Goal: Transaction & Acquisition: Book appointment/travel/reservation

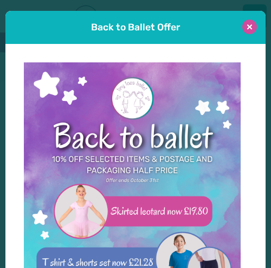
type input "**********"
click at [243, 22] on button at bounding box center [250, 27] width 15 height 15
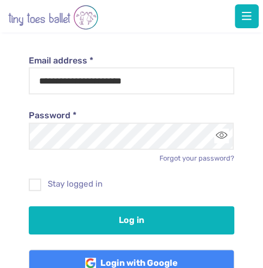
scroll to position [89, 0]
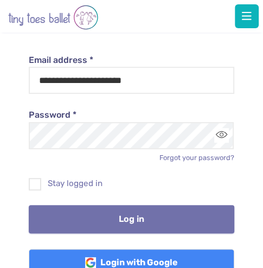
click at [125, 218] on button "Log in" at bounding box center [131, 219] width 205 height 28
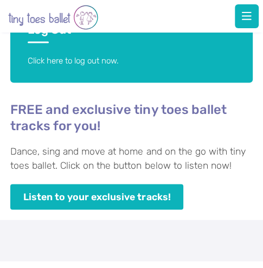
scroll to position [558, 0]
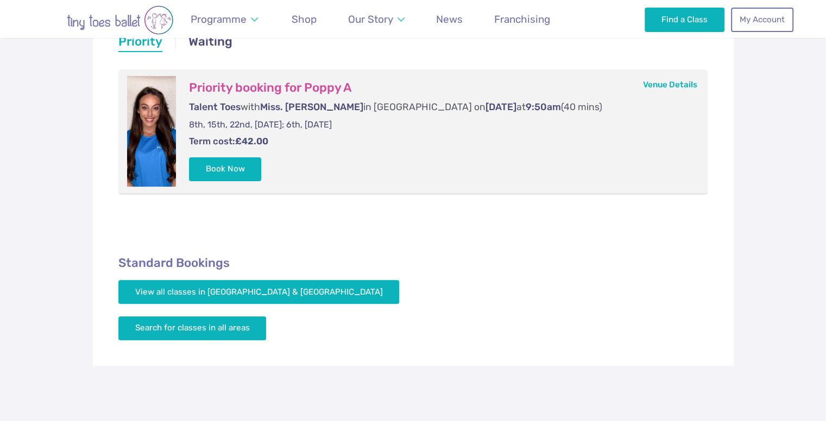
scroll to position [238, 0]
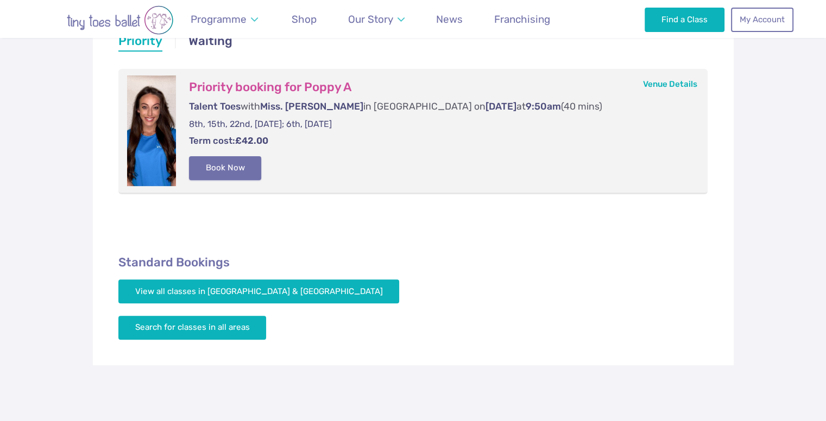
click at [247, 173] on button "Book Now" at bounding box center [225, 168] width 73 height 24
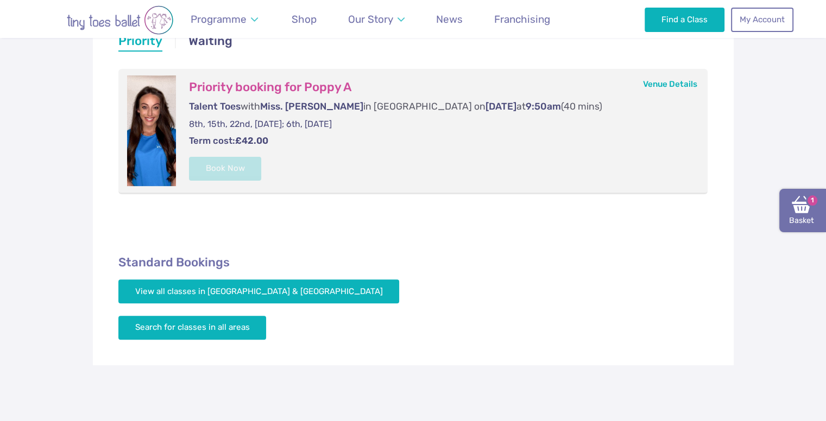
click at [816, 211] on link "Basket 1" at bounding box center [802, 210] width 47 height 43
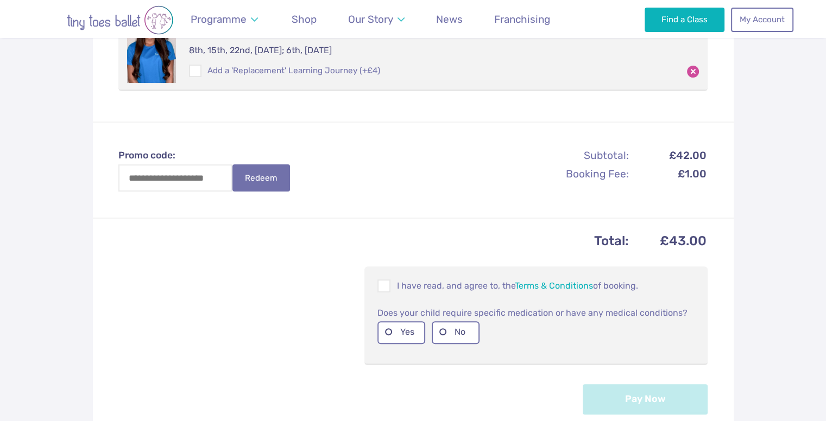
scroll to position [292, 0]
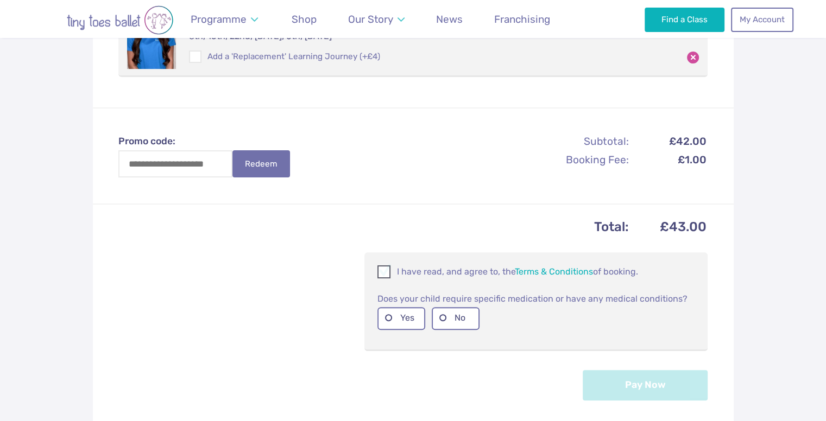
click at [387, 269] on span at bounding box center [384, 274] width 12 height 10
click at [442, 324] on label "No" at bounding box center [456, 318] width 48 height 22
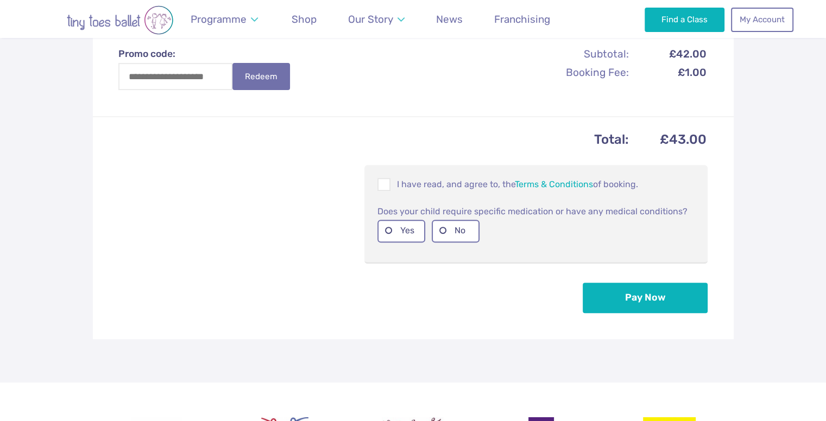
scroll to position [380, 0]
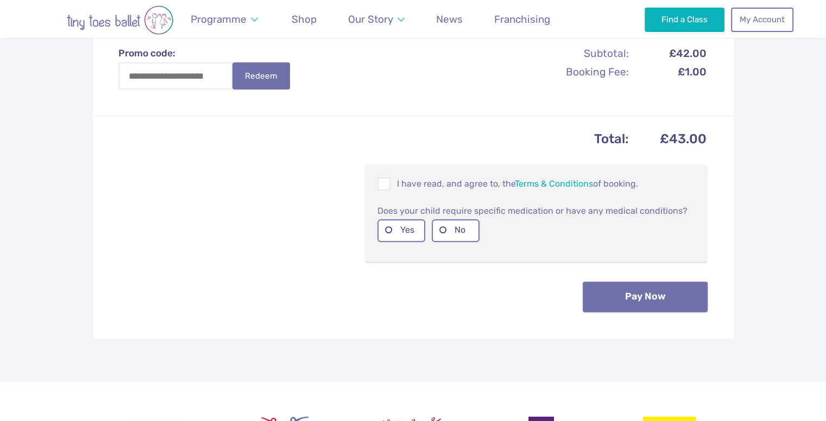
click at [601, 291] on button "Pay Now" at bounding box center [644, 297] width 125 height 30
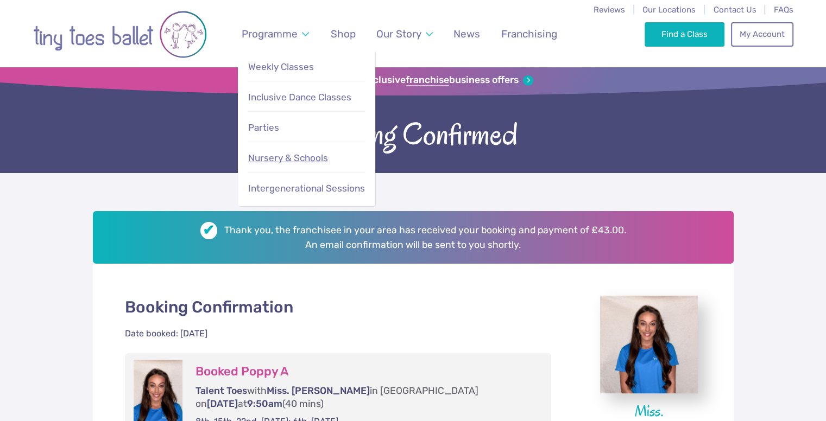
click at [289, 155] on span "Nursery & Schools" at bounding box center [288, 158] width 80 height 11
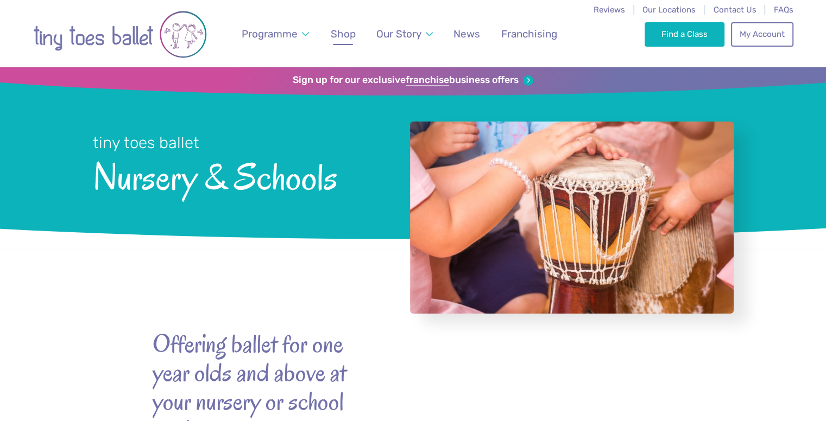
click at [350, 37] on span "Shop" at bounding box center [343, 34] width 25 height 12
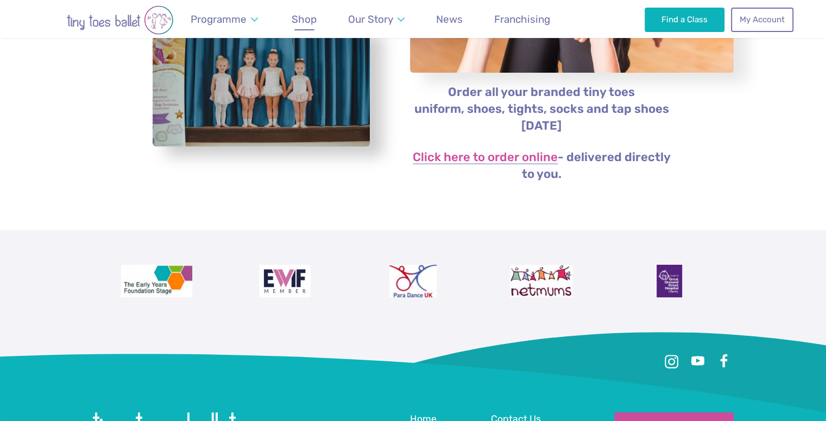
scroll to position [246, 0]
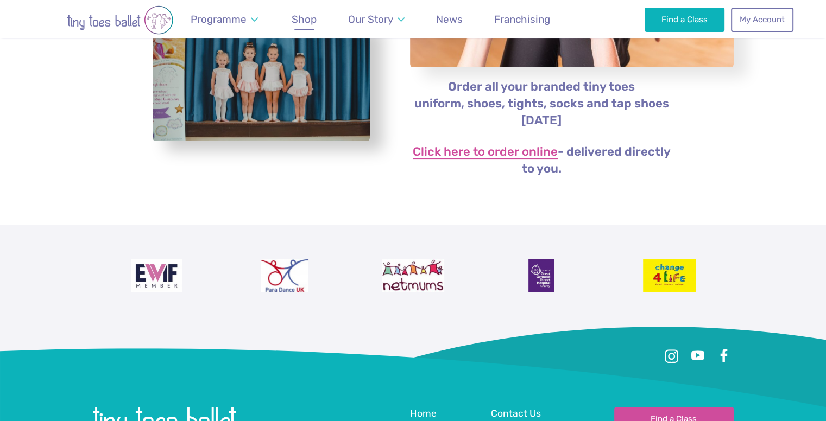
click at [485, 155] on link "Click here to order online" at bounding box center [485, 152] width 145 height 13
